Goal: Task Accomplishment & Management: Use online tool/utility

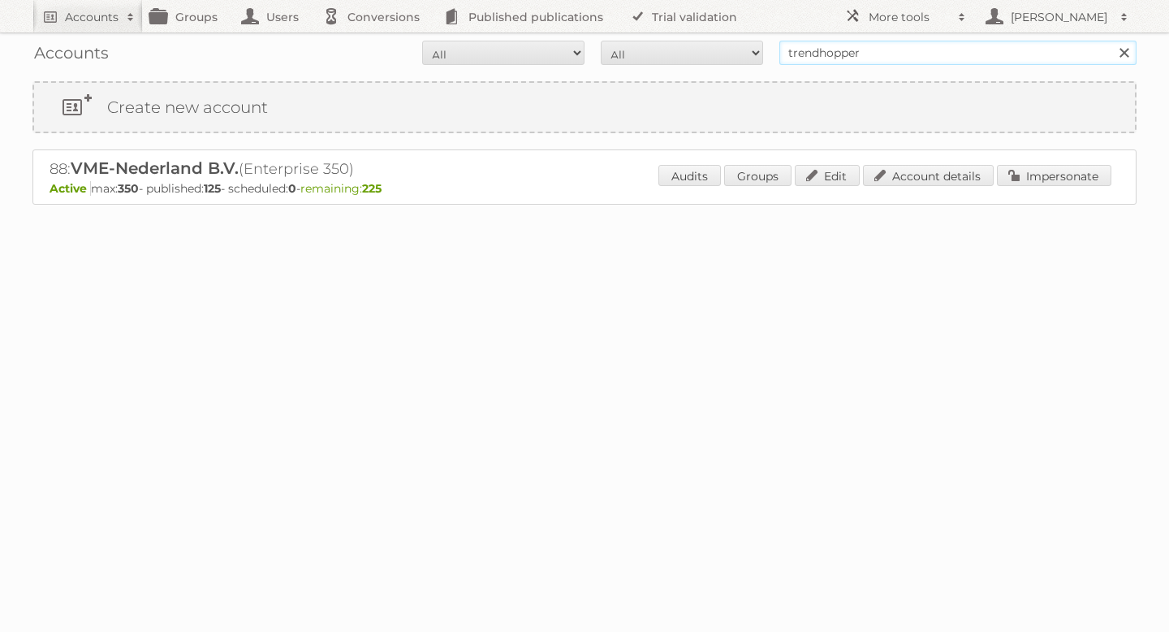
click at [835, 63] on input "trendhopper" at bounding box center [957, 53] width 357 height 24
type input "meubel"
click at [1111, 41] on input "Search" at bounding box center [1123, 53] width 24 height 24
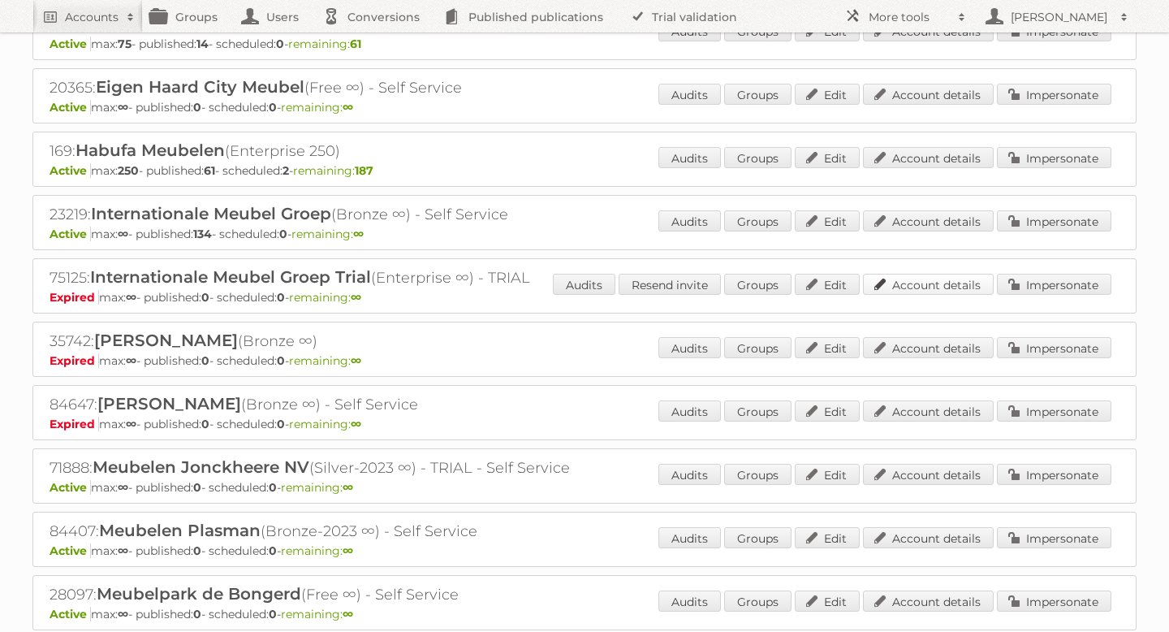
scroll to position [356, 0]
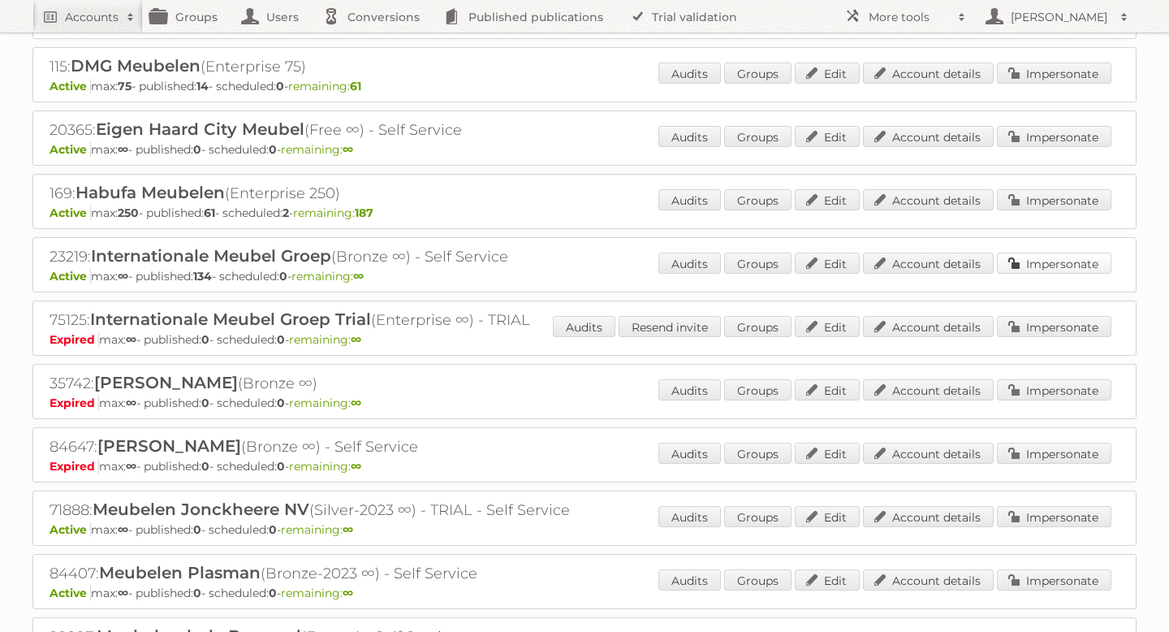
click at [1063, 257] on link "Impersonate" at bounding box center [1054, 262] width 114 height 21
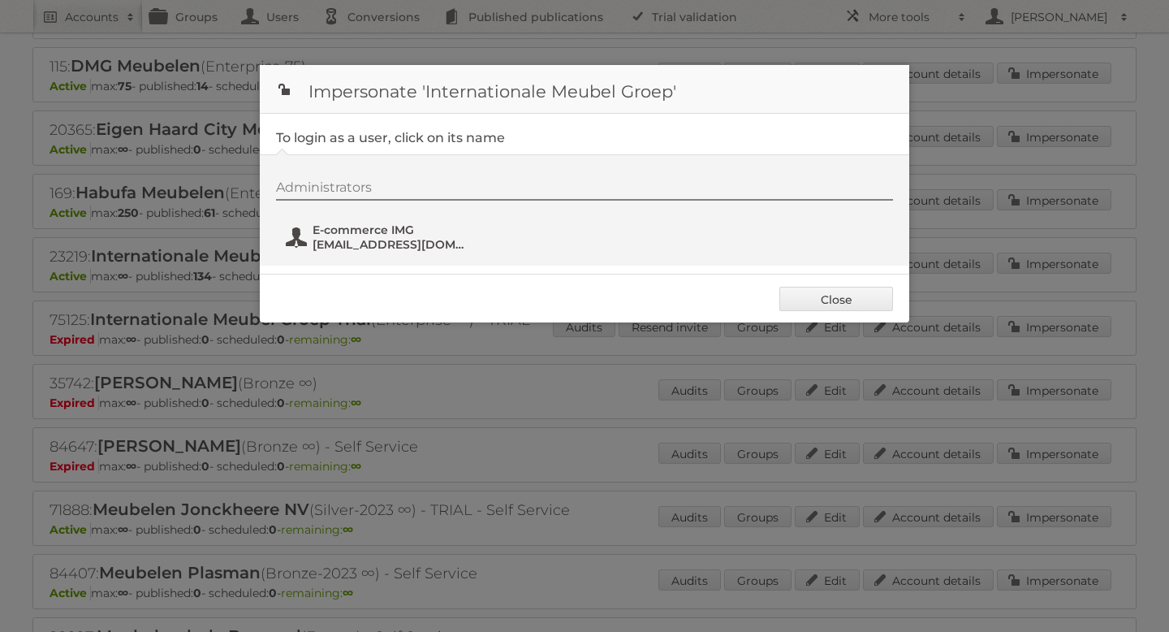
click at [365, 233] on span "E-commerce IMG" at bounding box center [391, 229] width 157 height 15
